Goal: Task Accomplishment & Management: Use online tool/utility

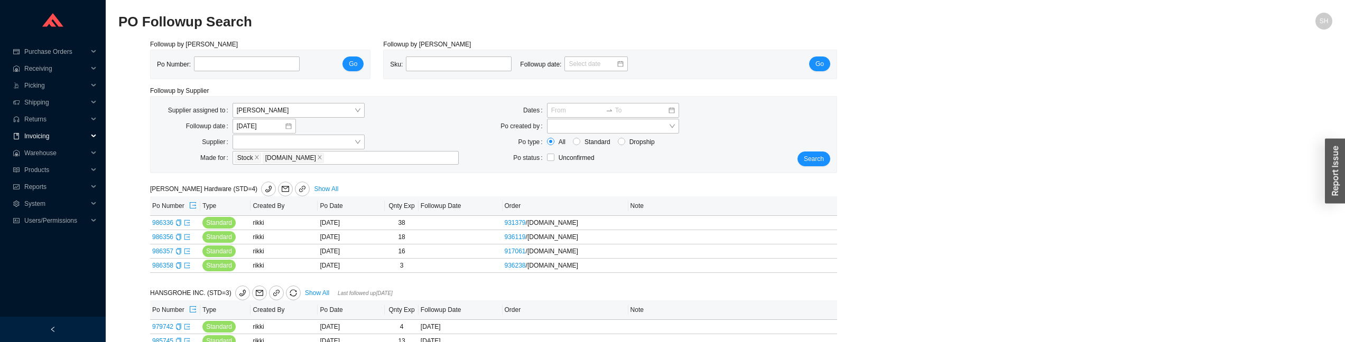
click at [67, 132] on span "Invoicing" at bounding box center [55, 136] width 63 height 17
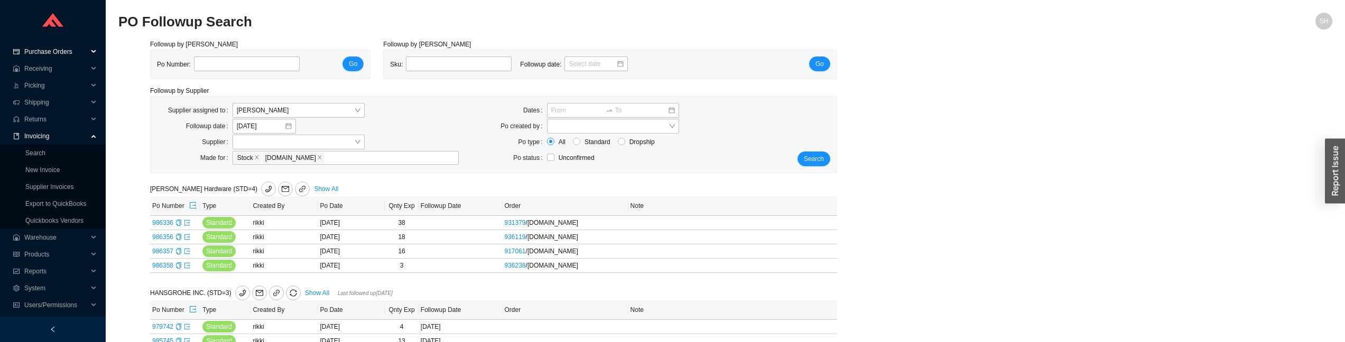
click at [86, 51] on span "Purchase Orders" at bounding box center [55, 51] width 63 height 17
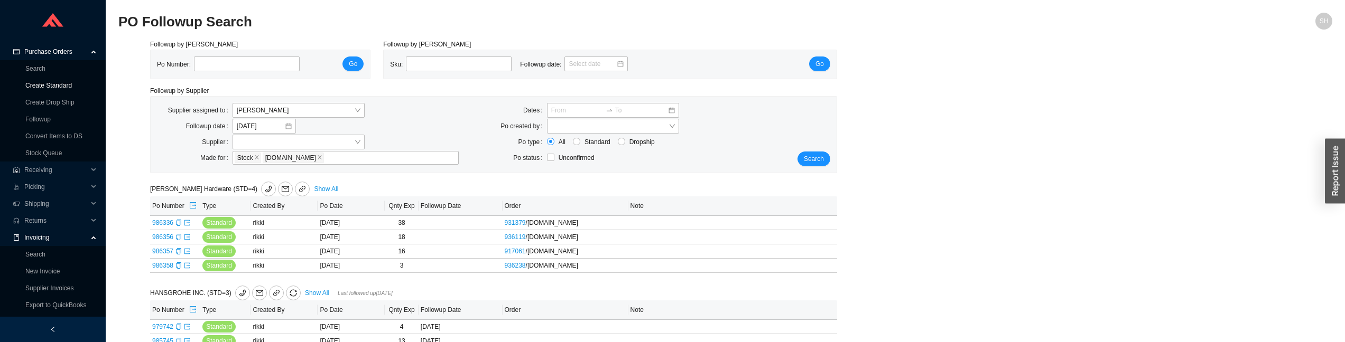
click at [72, 82] on link "Create Standard" at bounding box center [48, 85] width 47 height 7
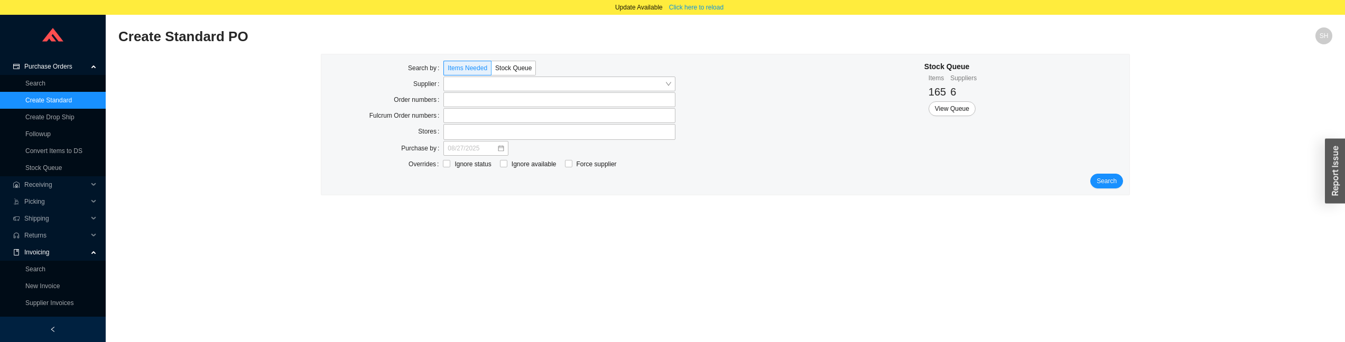
click at [74, 70] on span "Purchase Orders" at bounding box center [55, 66] width 63 height 17
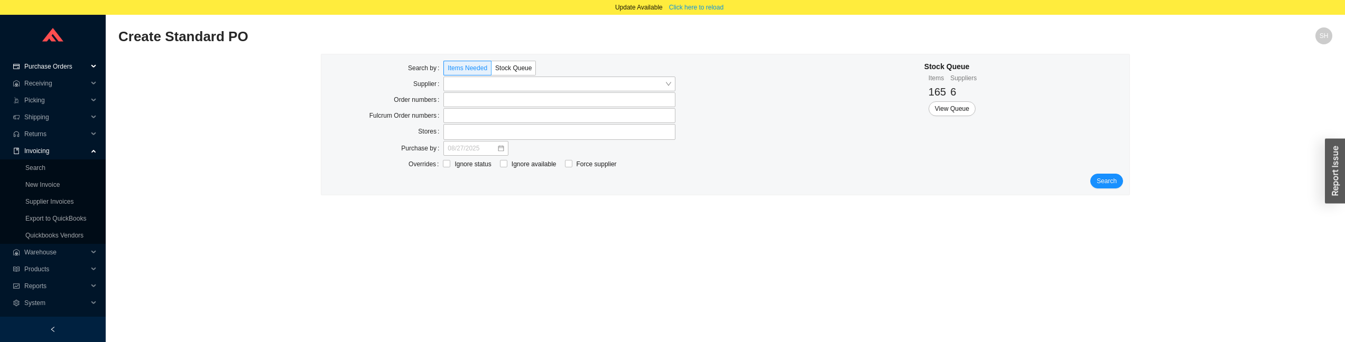
click at [57, 66] on span "Purchase Orders" at bounding box center [55, 66] width 63 height 17
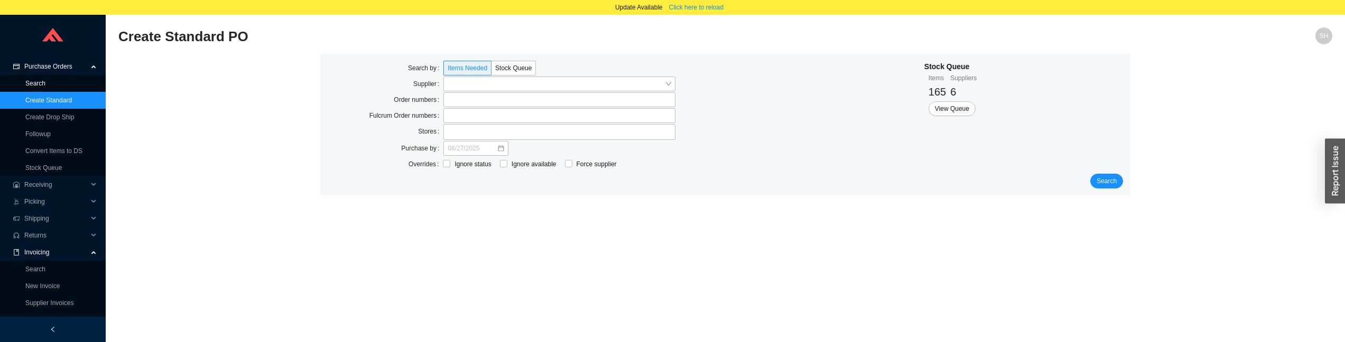
click at [45, 84] on link "Search" at bounding box center [35, 83] width 20 height 7
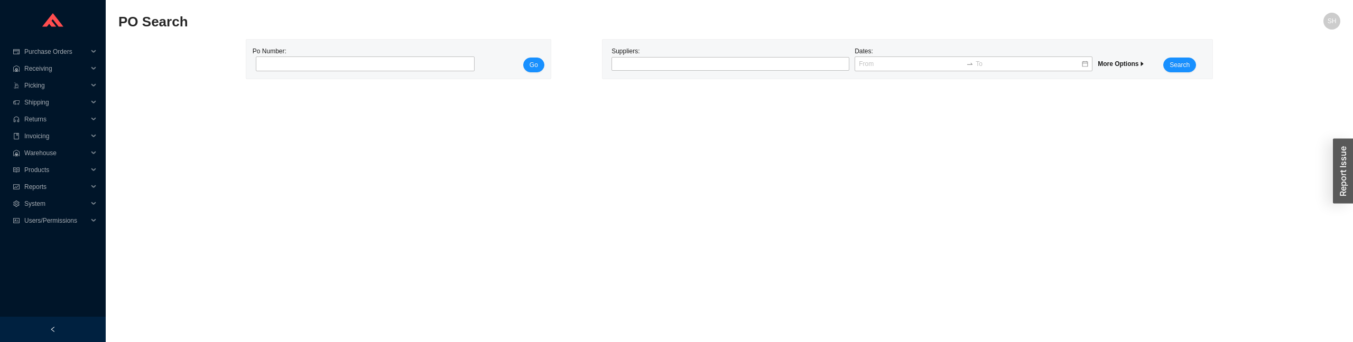
click at [1130, 65] on span "More Options" at bounding box center [1121, 63] width 47 height 7
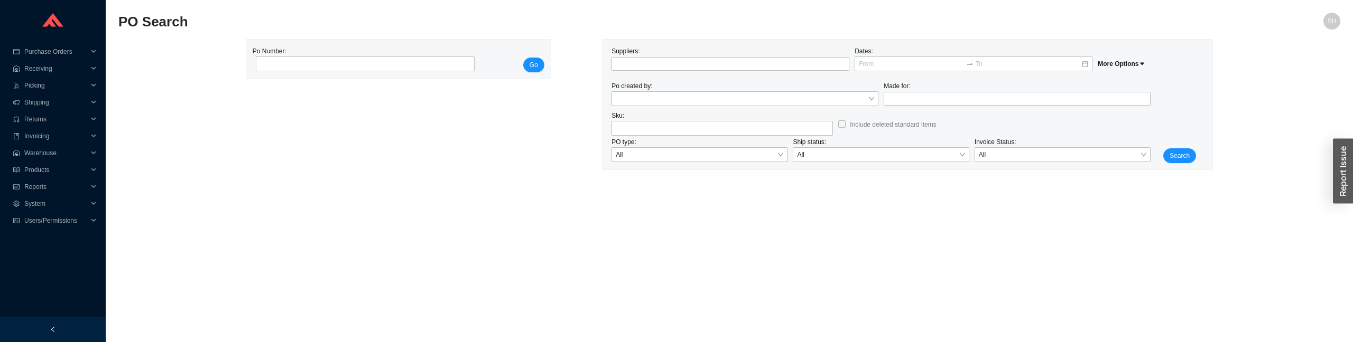
click at [683, 139] on div "PO type: All" at bounding box center [699, 150] width 181 height 26
click at [685, 131] on input "search" at bounding box center [722, 129] width 213 height 14
paste input "KLS P21383-LV-BAF"
click at [616, 130] on input "KLS P21383-LV-BAF" at bounding box center [722, 129] width 213 height 14
type input "KLS P21383-LV-BAF"
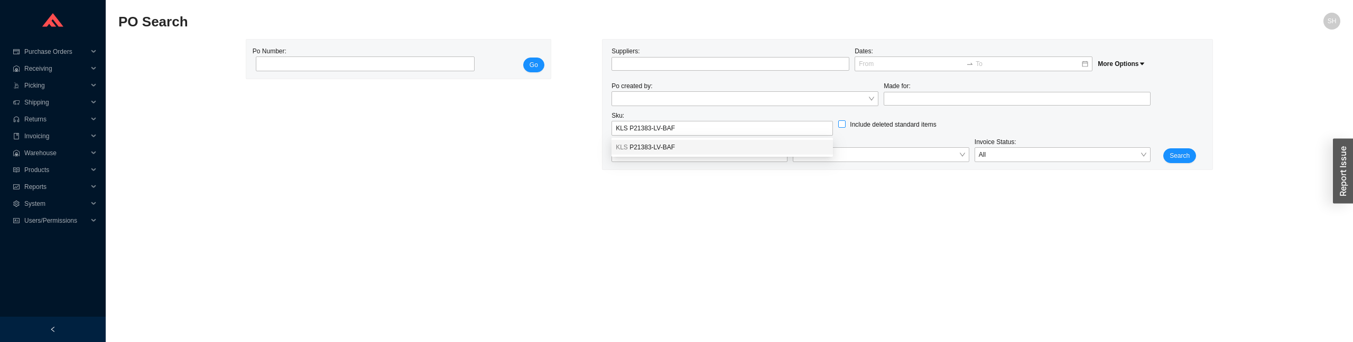
click at [898, 126] on span "Include deleted standard items" at bounding box center [893, 124] width 95 height 11
click at [846, 126] on input "Include deleted standard items" at bounding box center [841, 124] width 7 height 7
checkbox input "true"
click at [1174, 163] on div "Suppliers: Dates: More Options Po created by: Made for: Sku: KLS P21383-LV-BAF …" at bounding box center [908, 105] width 610 height 130
click at [1176, 159] on span "Search" at bounding box center [1180, 156] width 20 height 11
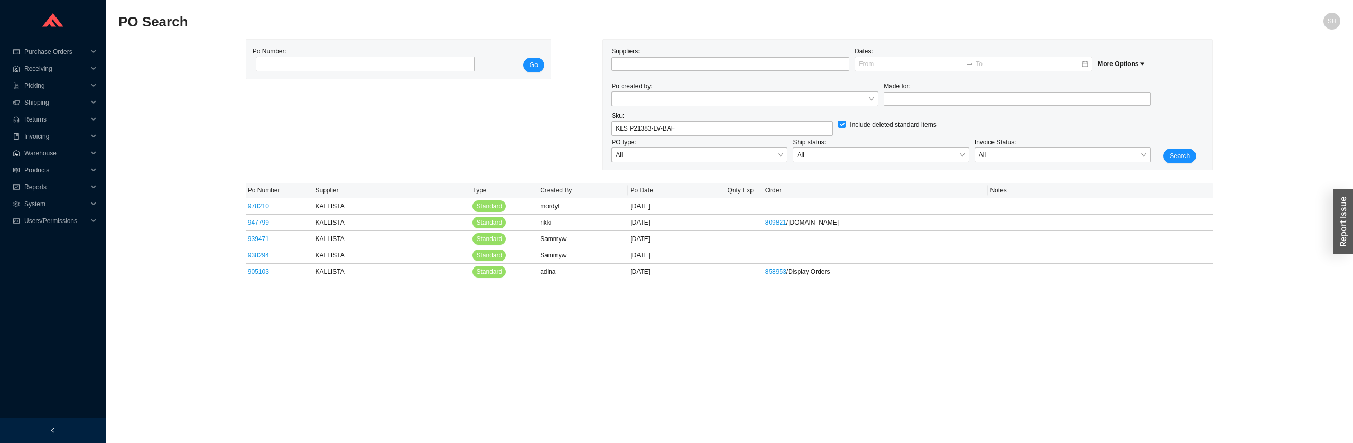
click at [842, 125] on input "Include deleted standard items" at bounding box center [841, 124] width 7 height 7
checkbox input "false"
click at [1181, 157] on span "Search" at bounding box center [1180, 156] width 20 height 11
